Goal: Check status: Check status

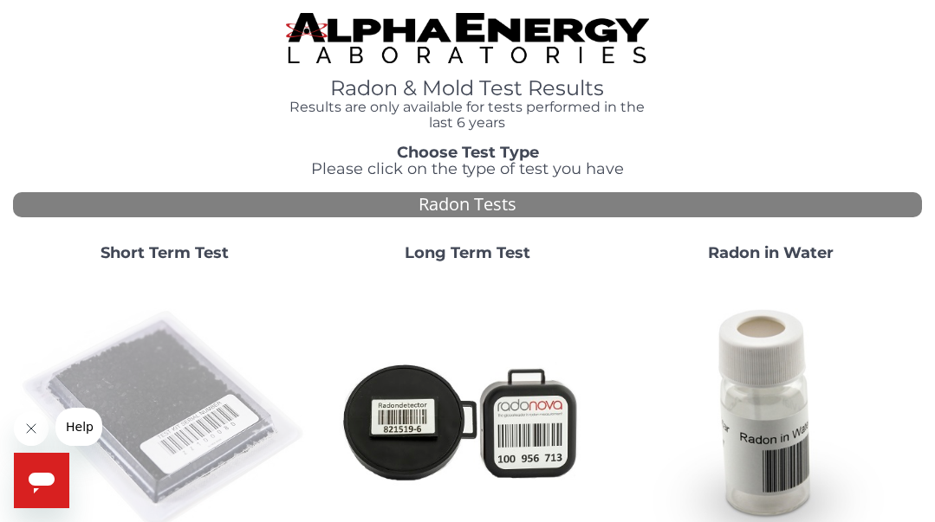
click at [184, 408] on img at bounding box center [164, 420] width 289 height 289
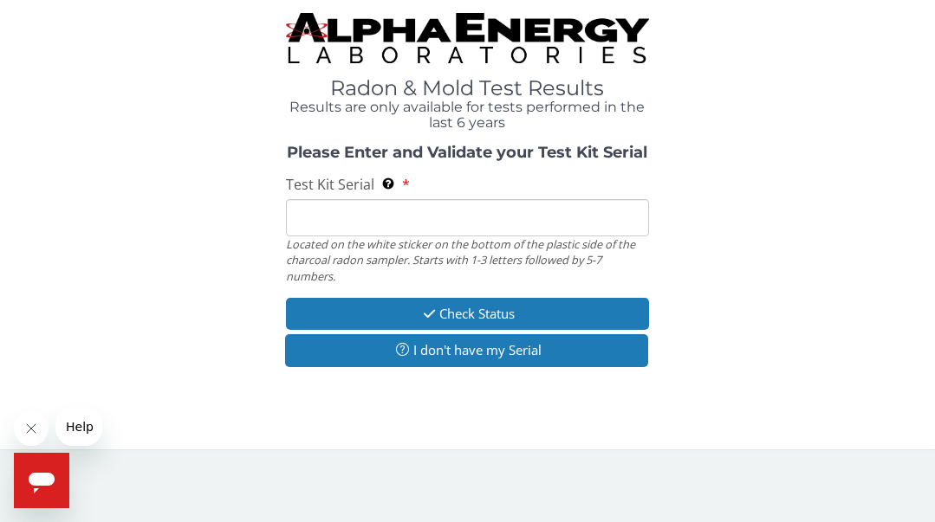
click at [332, 230] on input "Test Kit Serial Located on the white sticker on the bottom of the plastic side …" at bounding box center [468, 217] width 364 height 37
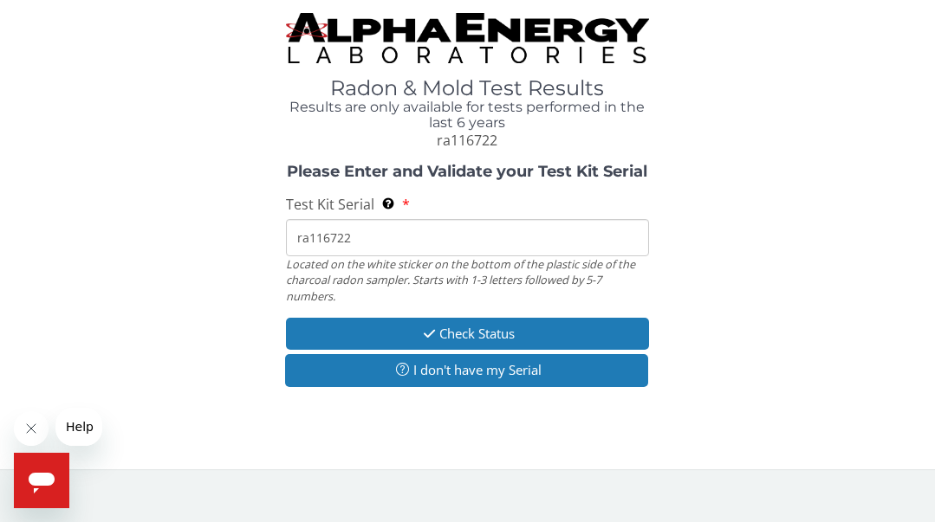
type input "ra116722"
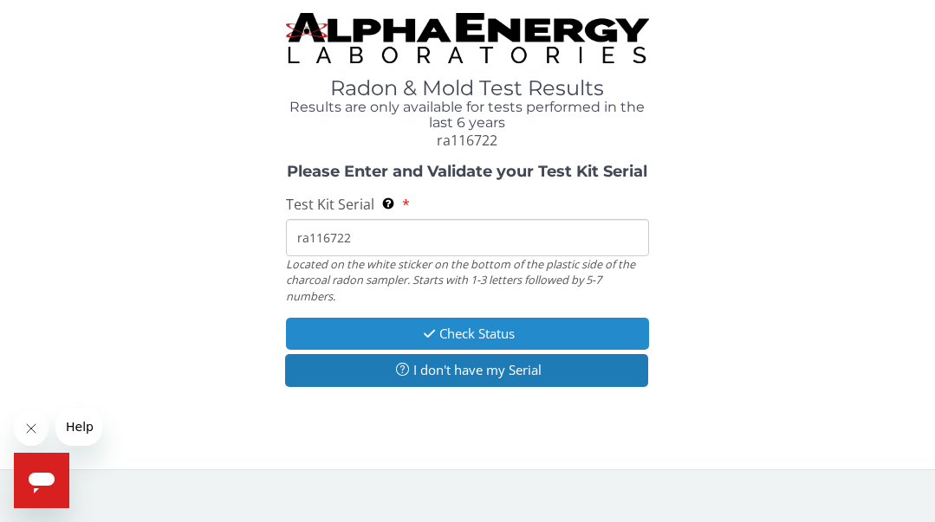
click at [461, 321] on button "Check Status" at bounding box center [468, 334] width 364 height 32
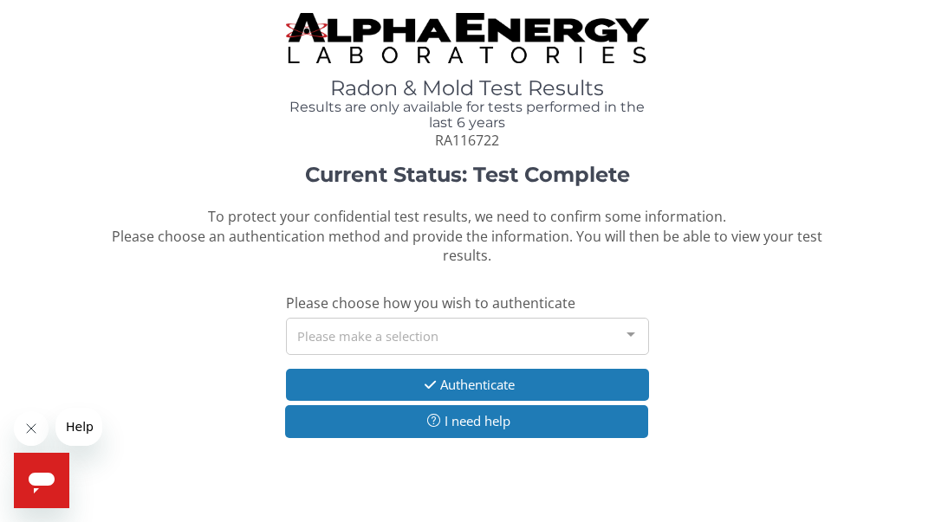
click at [430, 340] on div "Please make a selection" at bounding box center [468, 336] width 364 height 37
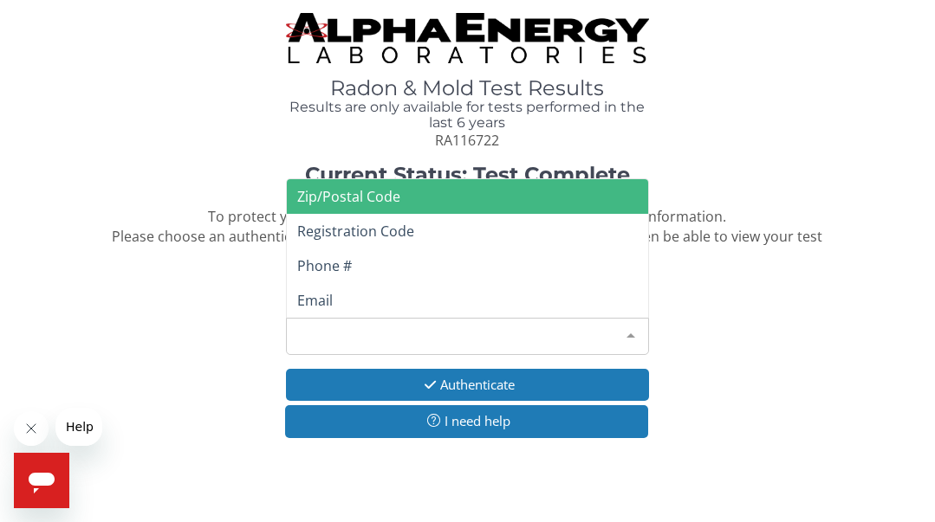
click at [388, 208] on span "Zip/Postal Code" at bounding box center [468, 196] width 362 height 35
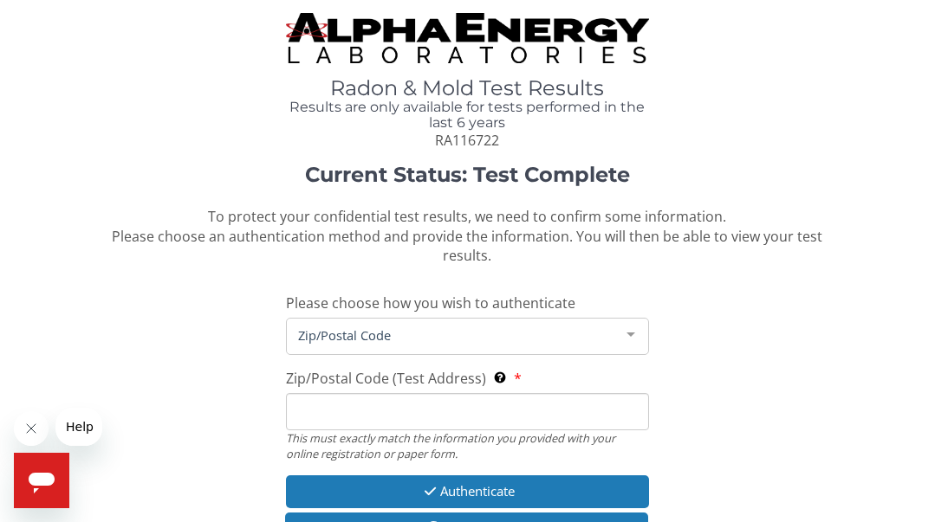
click at [383, 415] on input "Zip/Postal Code (Test Address) This must exactly match the information you prov…" at bounding box center [468, 411] width 364 height 37
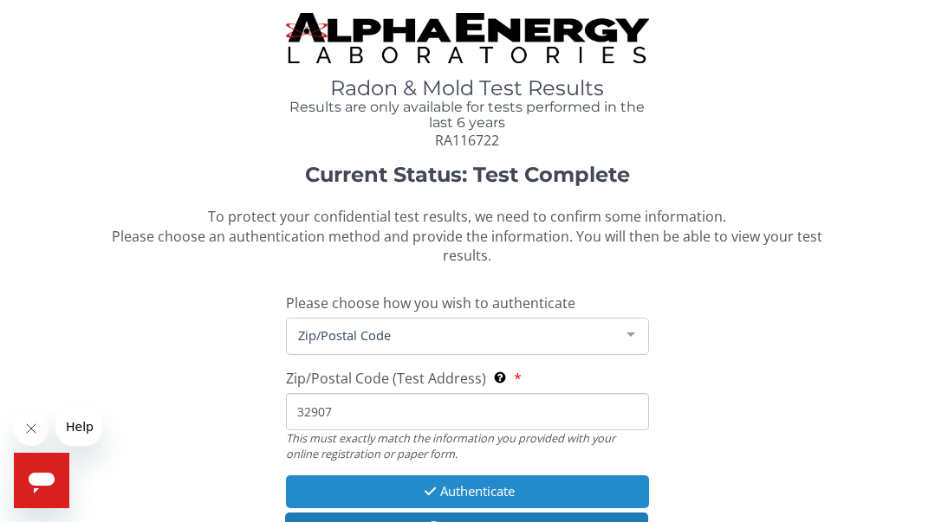
type input "32907"
click at [463, 503] on button "Authenticate" at bounding box center [468, 492] width 364 height 32
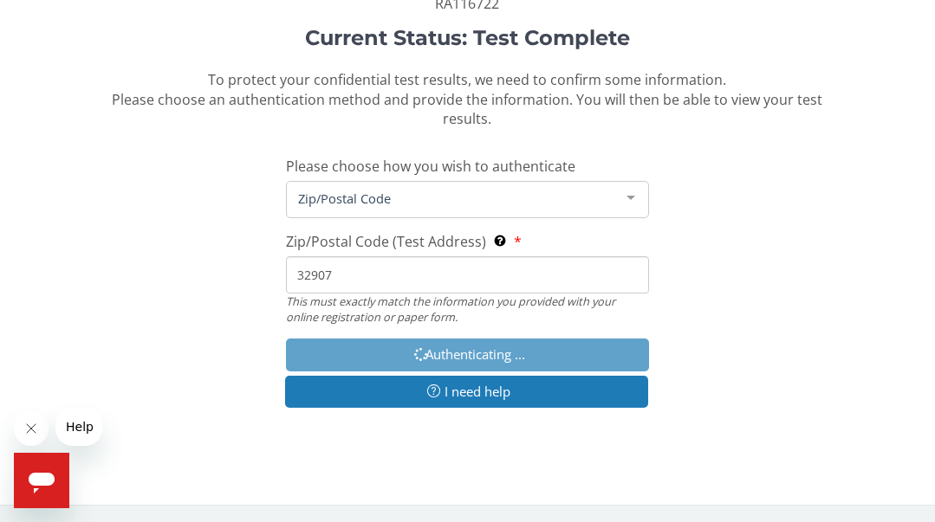
scroll to position [185, 0]
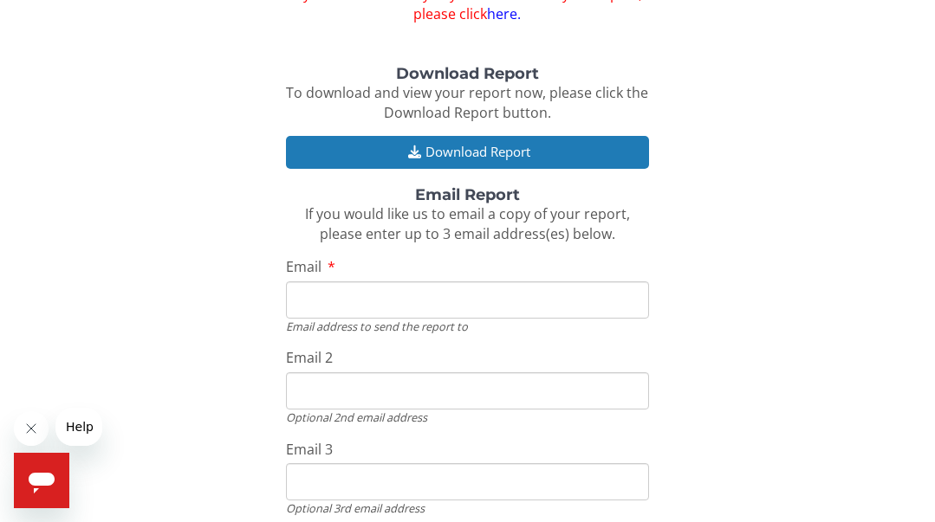
click at [333, 308] on input "Email" at bounding box center [468, 300] width 364 height 37
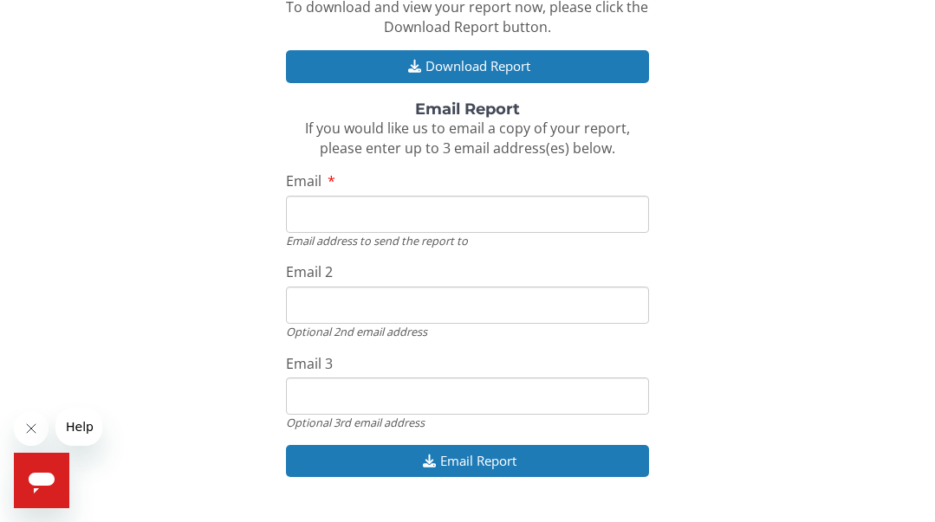
scroll to position [284, 0]
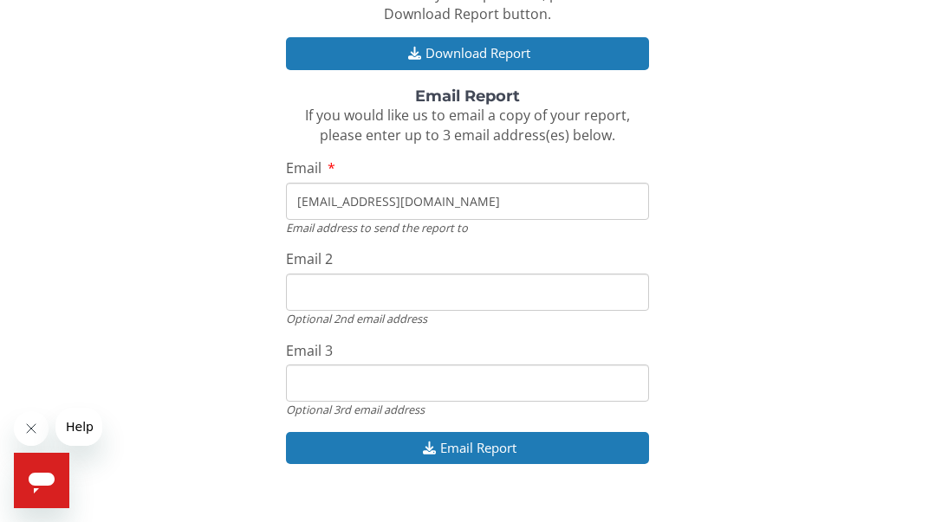
type input "[EMAIL_ADDRESS][DOMAIN_NAME]"
click at [402, 288] on input "Email 2" at bounding box center [468, 292] width 364 height 37
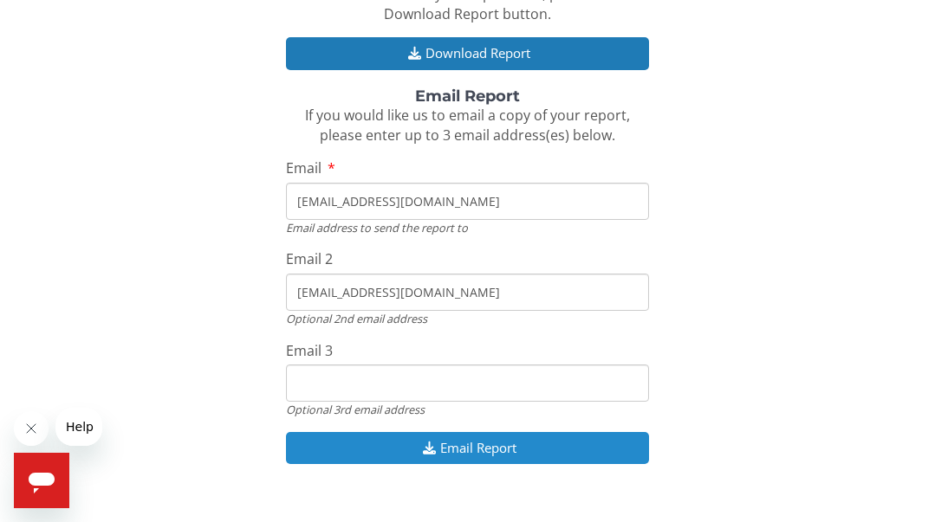
type input "[EMAIL_ADDRESS][DOMAIN_NAME]"
click at [386, 456] on button "Email Report" at bounding box center [468, 448] width 364 height 32
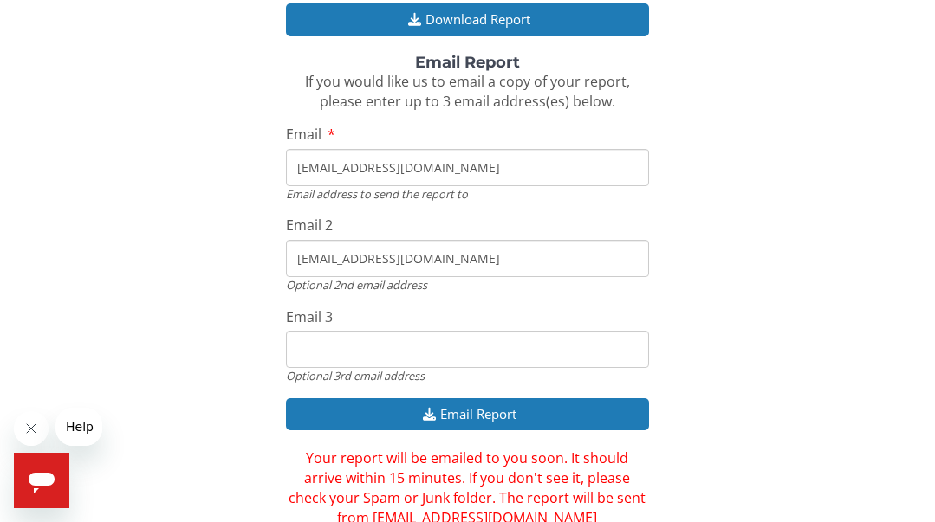
scroll to position [392, 0]
